Goal: Task Accomplishment & Management: Manage account settings

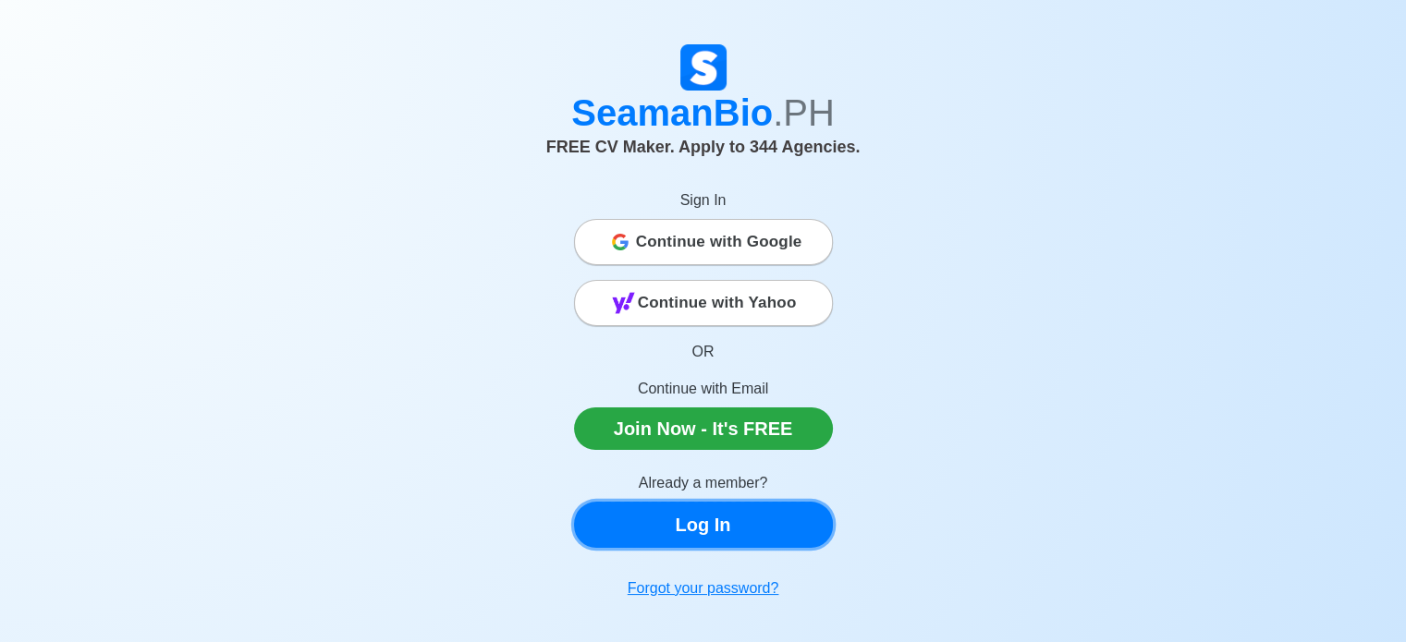
click at [712, 531] on link "Log In" at bounding box center [703, 525] width 259 height 46
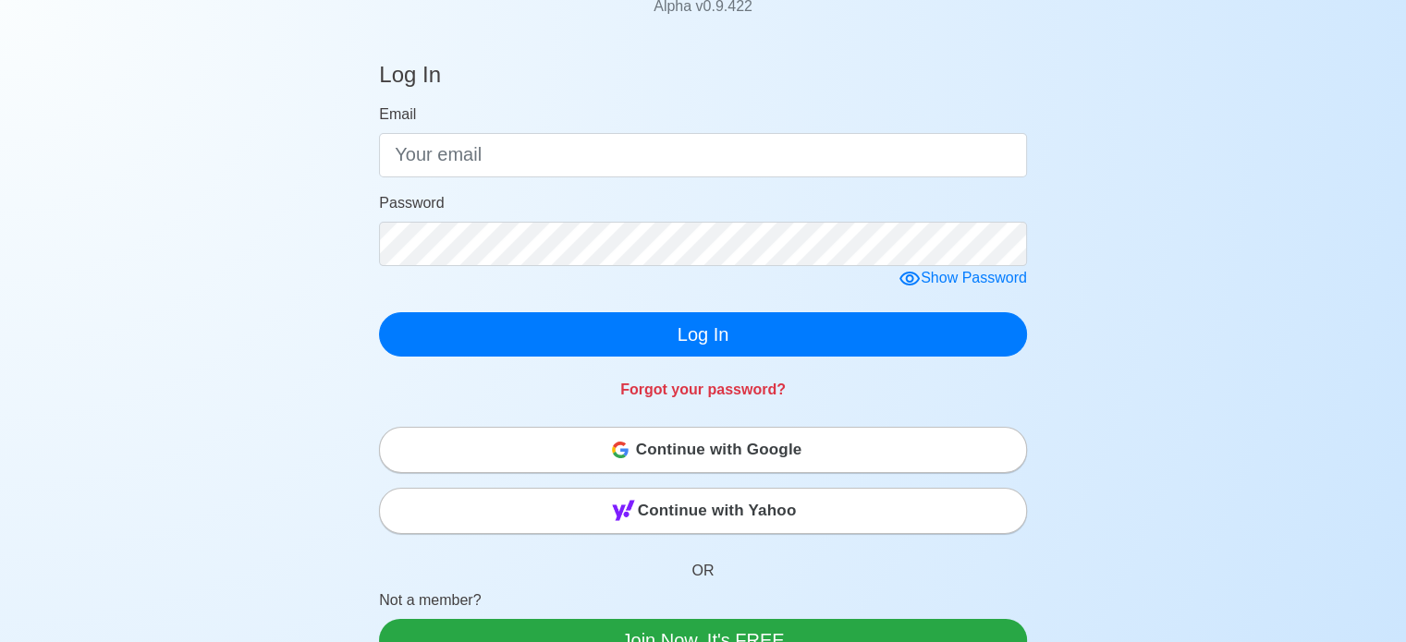
scroll to position [168, 0]
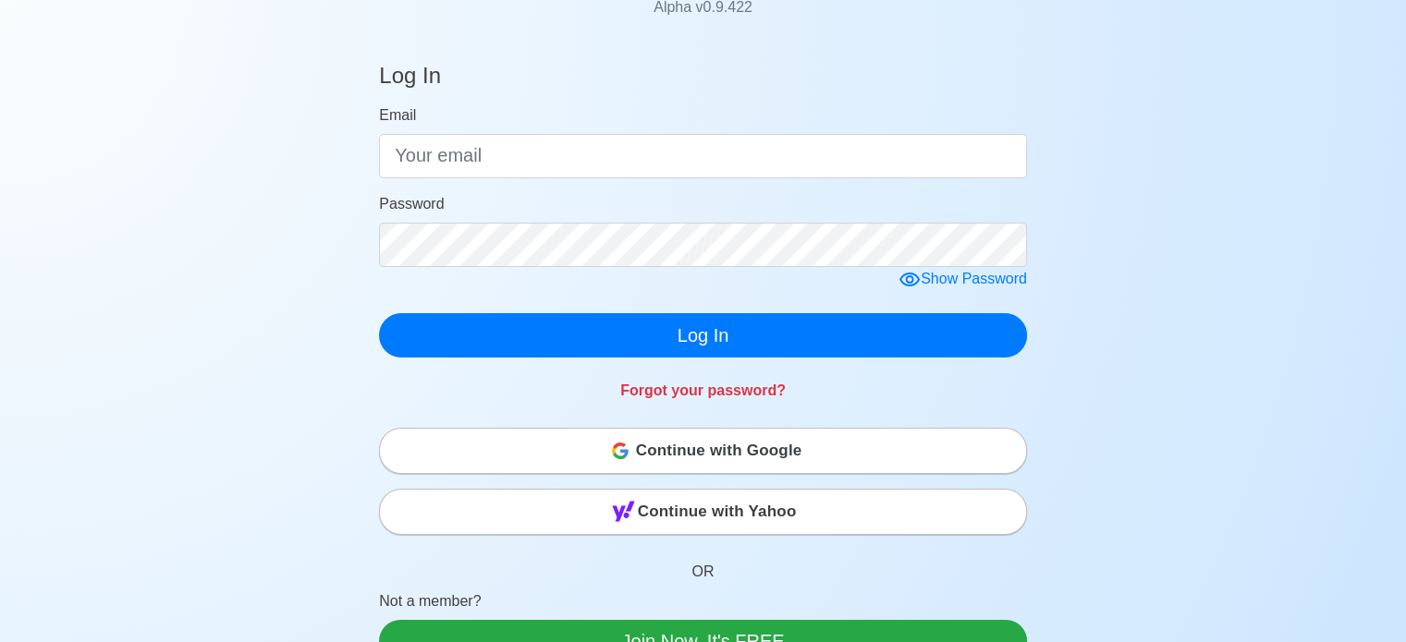
click at [668, 453] on span "Continue with Google" at bounding box center [719, 451] width 166 height 37
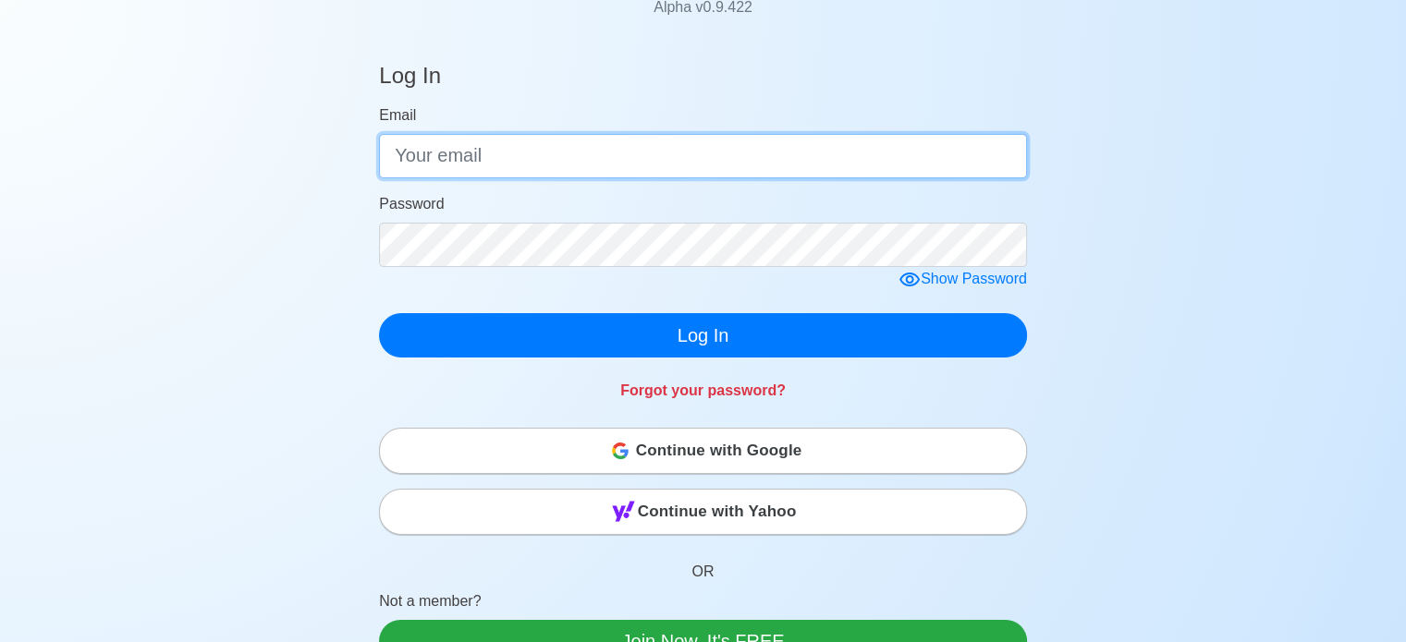
click at [417, 154] on input "Email" at bounding box center [703, 156] width 648 height 44
type input "[EMAIL_ADDRESS][DOMAIN_NAME]"
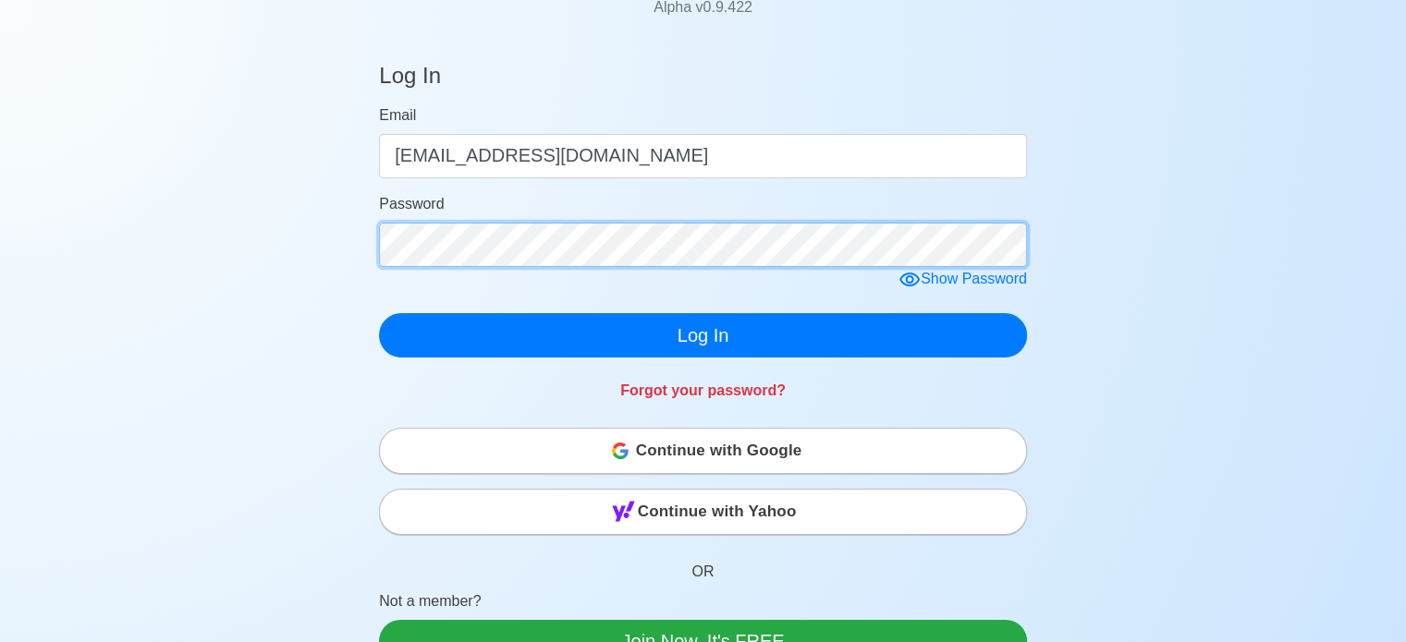
click button "Log In" at bounding box center [703, 335] width 648 height 44
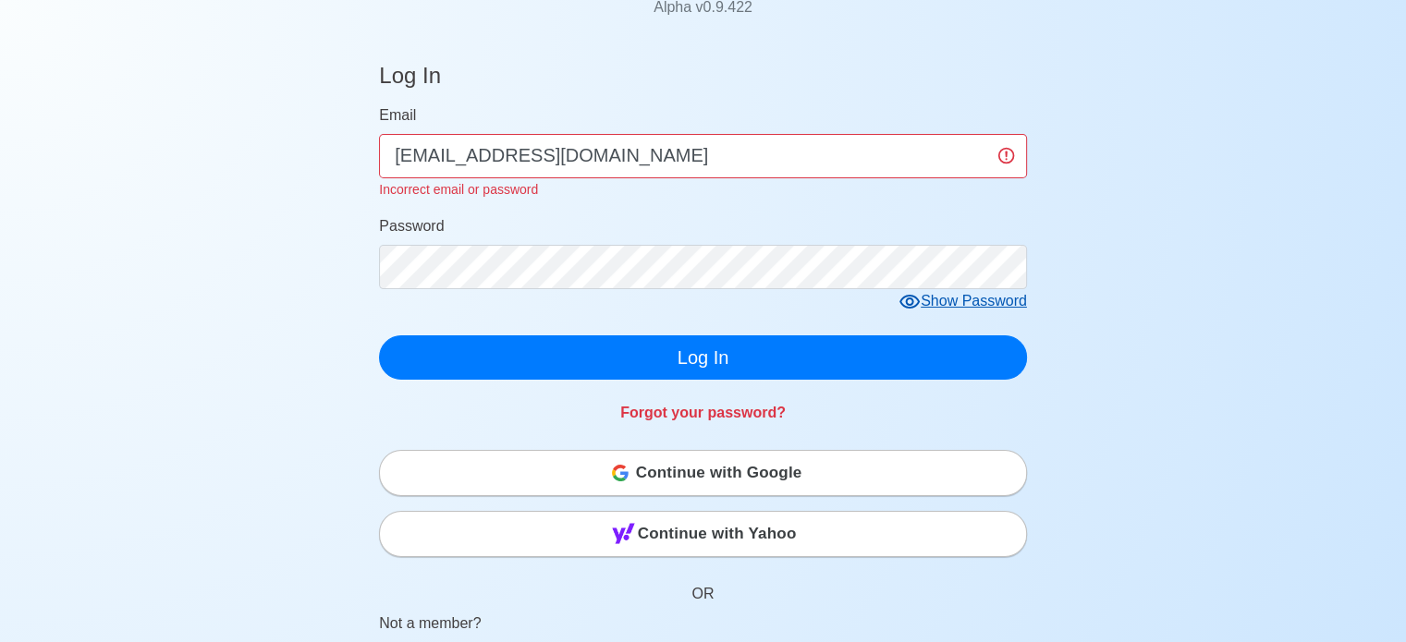
click at [909, 304] on icon at bounding box center [909, 302] width 22 height 22
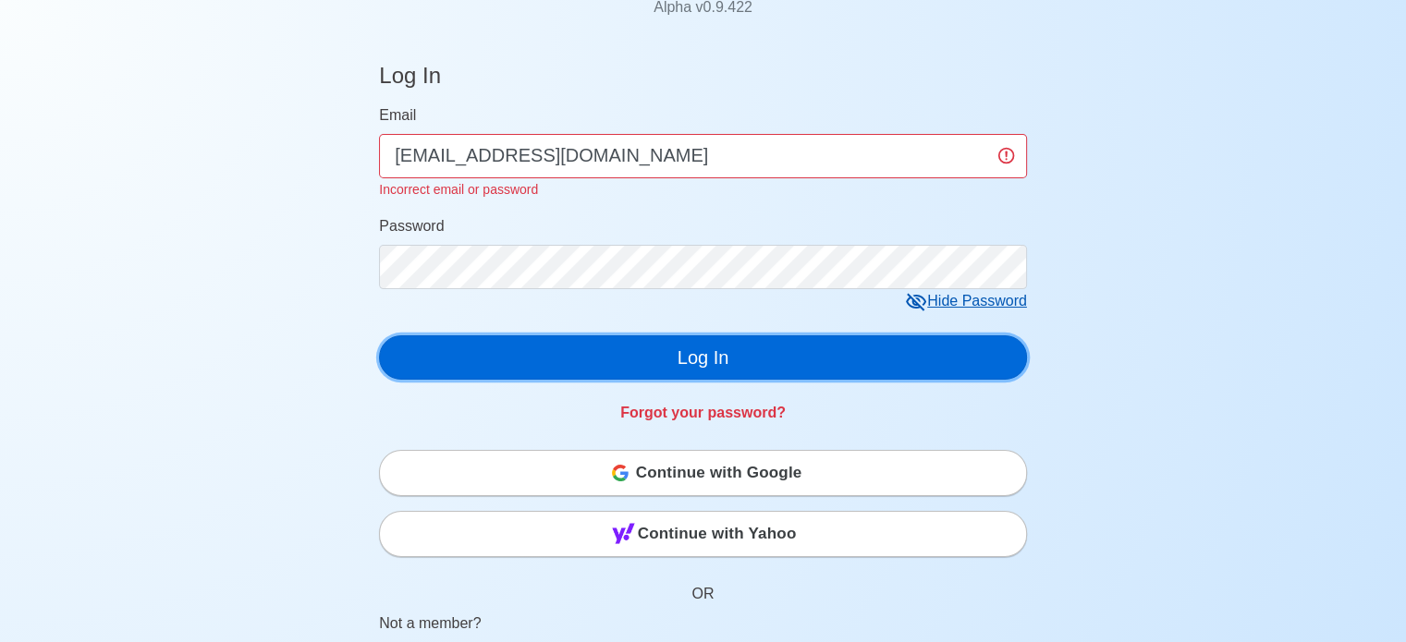
click at [445, 352] on button "Log In" at bounding box center [703, 357] width 648 height 44
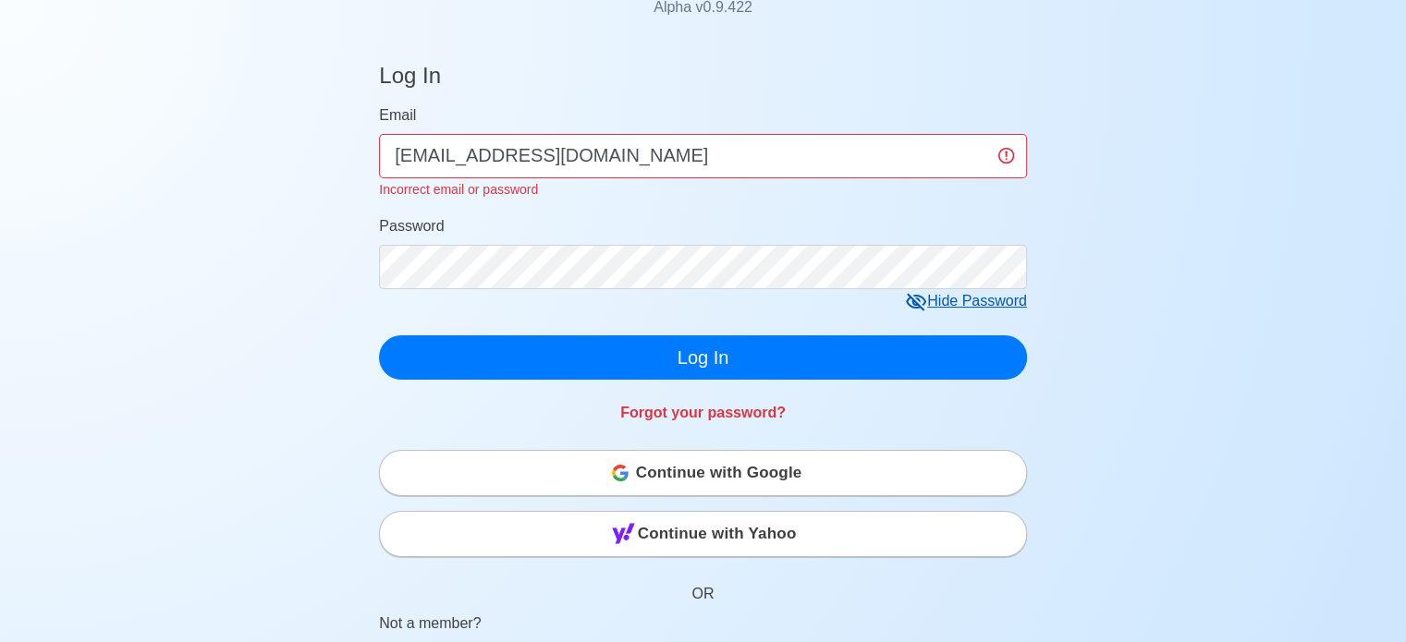
click at [651, 479] on span "Continue with Google" at bounding box center [719, 473] width 166 height 37
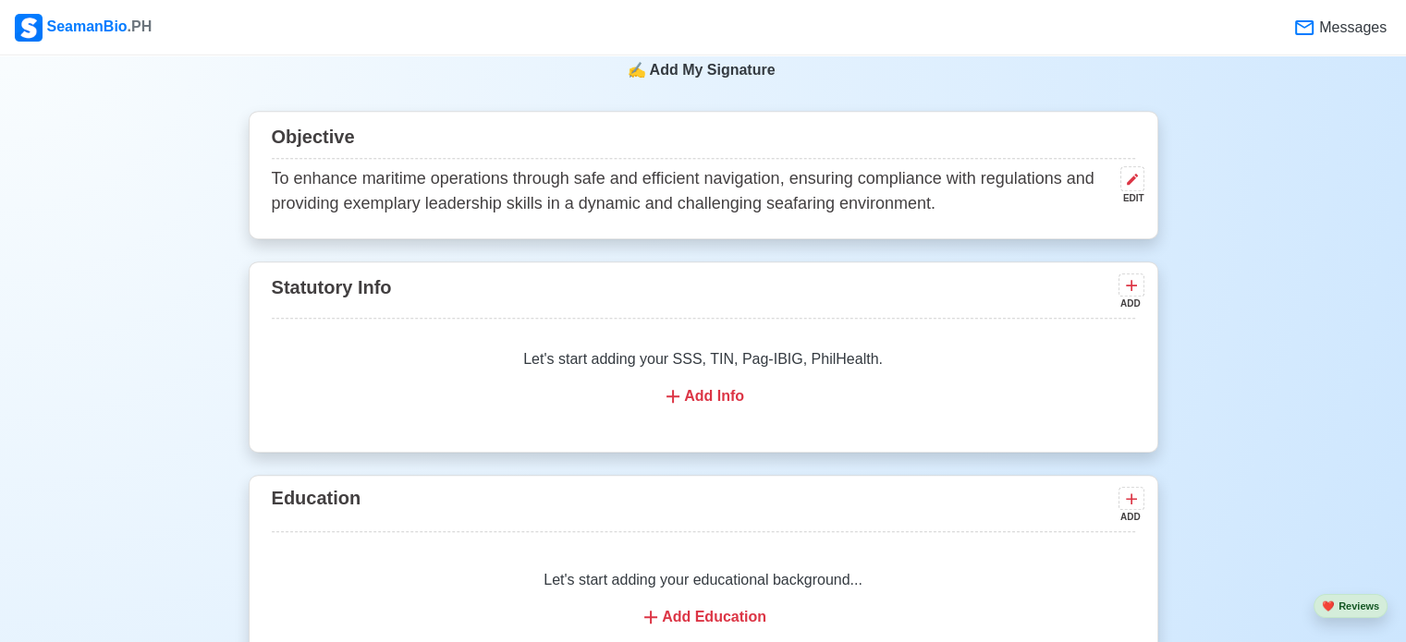
scroll to position [1160, 0]
